Goal: Navigation & Orientation: Go to known website

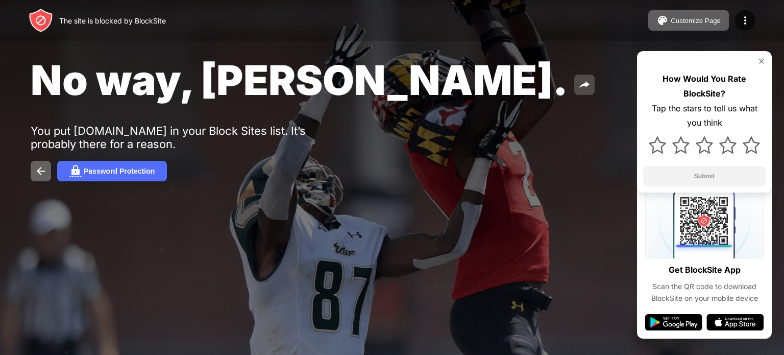
click at [578, 83] on img at bounding box center [584, 85] width 12 height 12
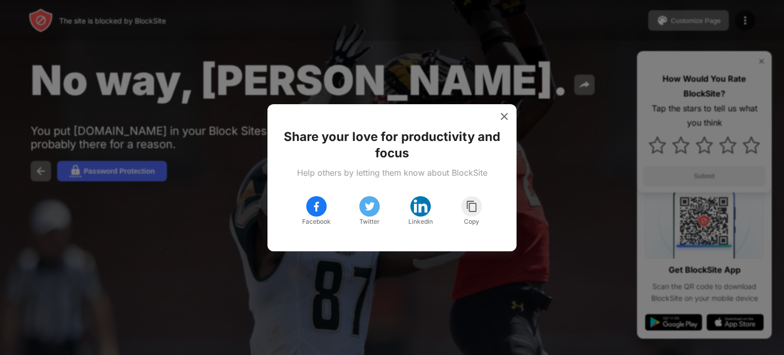
click at [315, 206] on img at bounding box center [316, 206] width 12 height 12
click at [369, 207] on img at bounding box center [369, 206] width 12 height 12
click at [507, 116] on img at bounding box center [504, 116] width 10 height 10
